Goal: Task Accomplishment & Management: Manage account settings

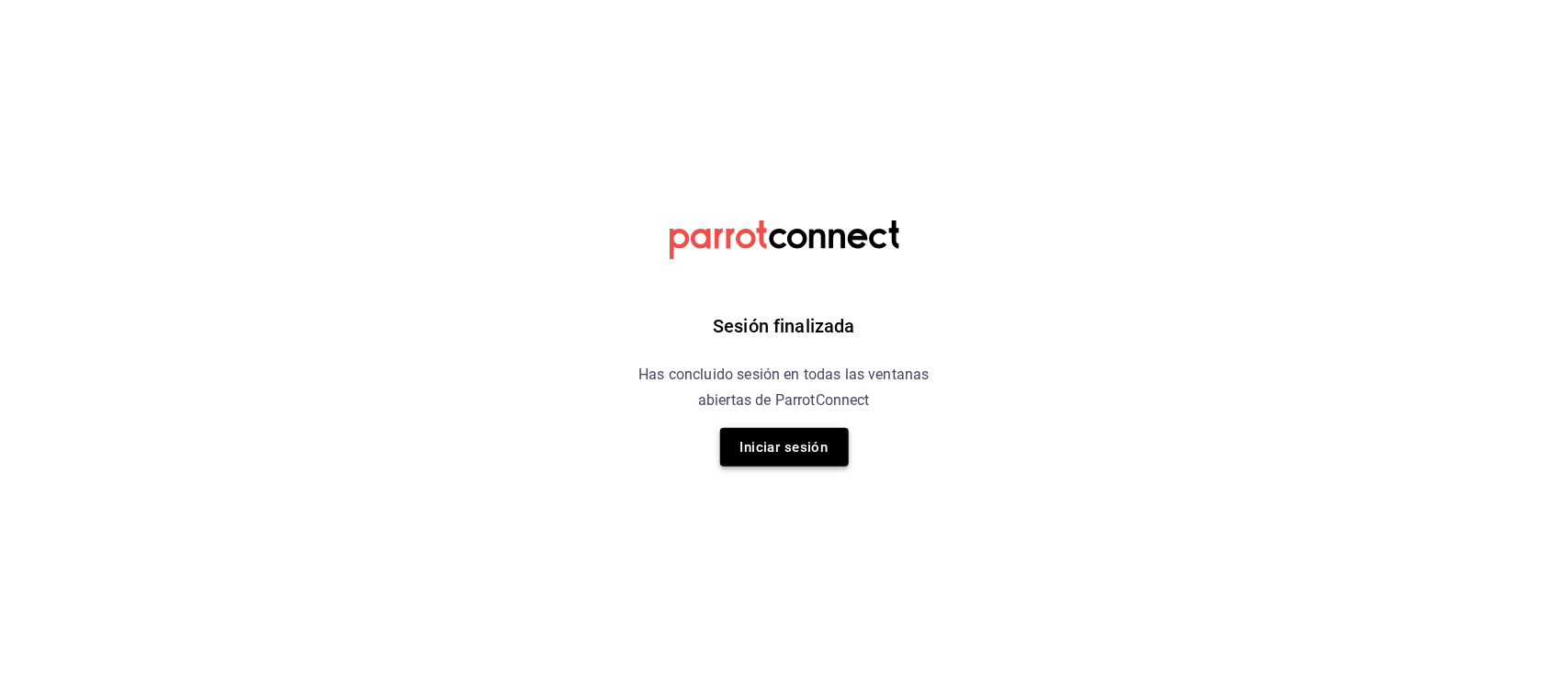
click at [763, 429] on button "Iniciar sesión" at bounding box center [784, 447] width 128 height 39
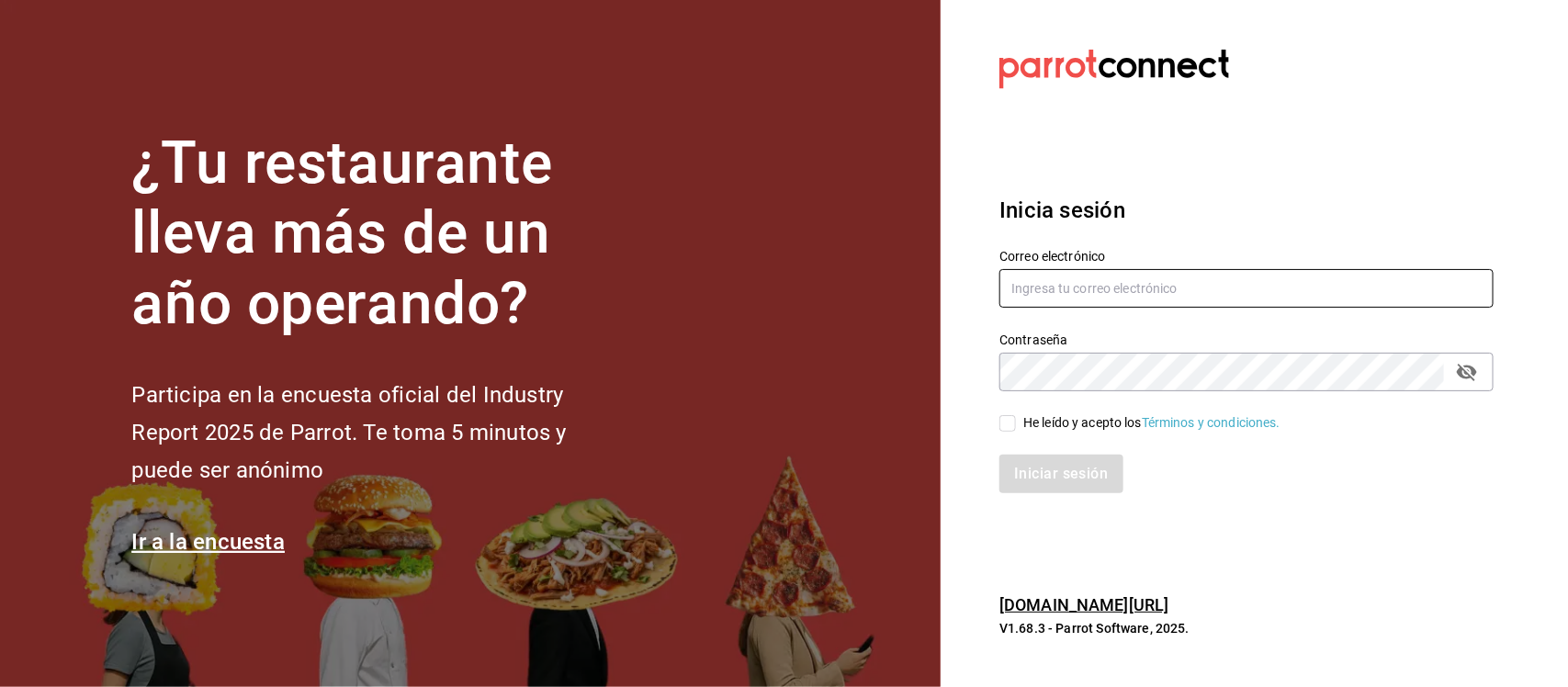
type input "ismael.briones@grupocosteno.com"
drag, startPoint x: 1011, startPoint y: 415, endPoint x: 1017, endPoint y: 433, distance: 19.0
click at [1011, 415] on input "He leído y acepto los Términos y condiciones." at bounding box center [1008, 423] width 17 height 17
checkbox input "true"
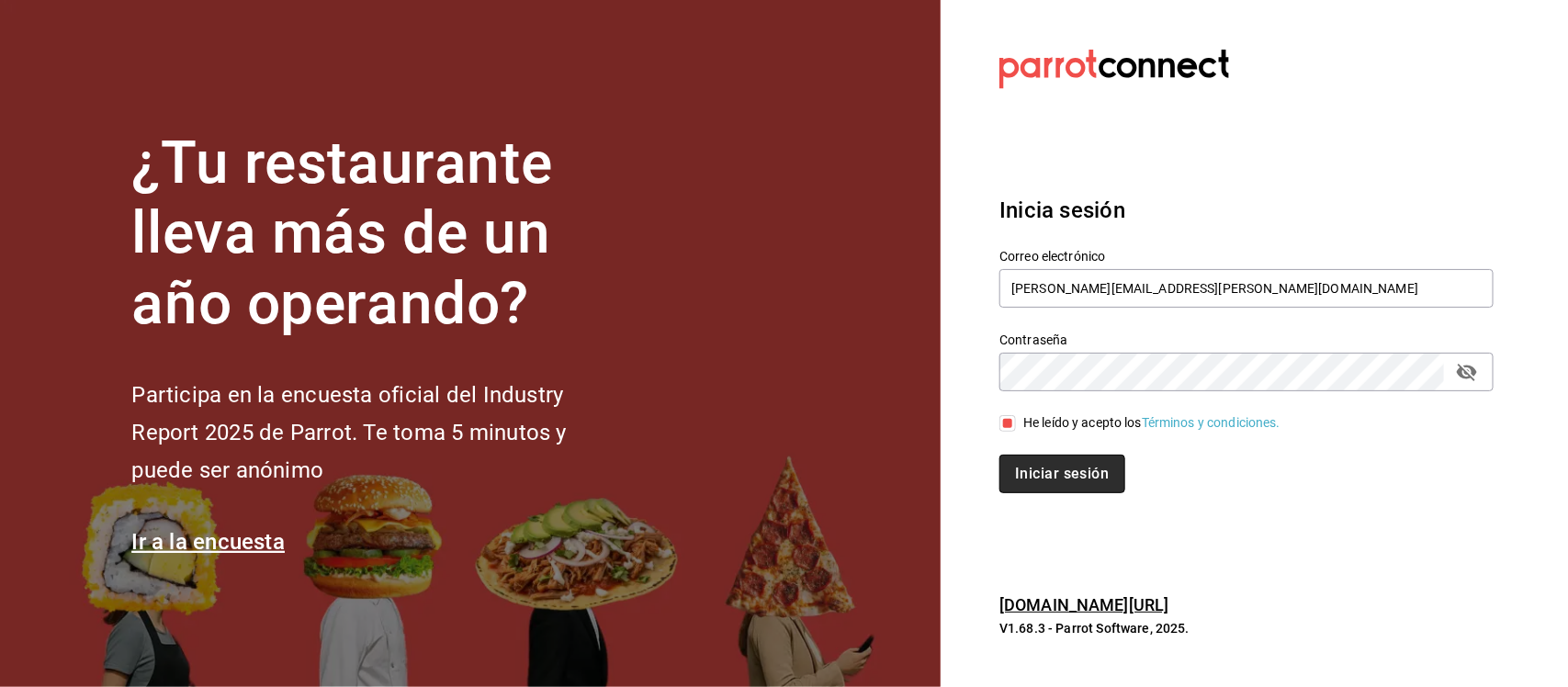
click at [1041, 474] on button "Iniciar sesión" at bounding box center [1062, 473] width 124 height 39
